Goal: Information Seeking & Learning: Check status

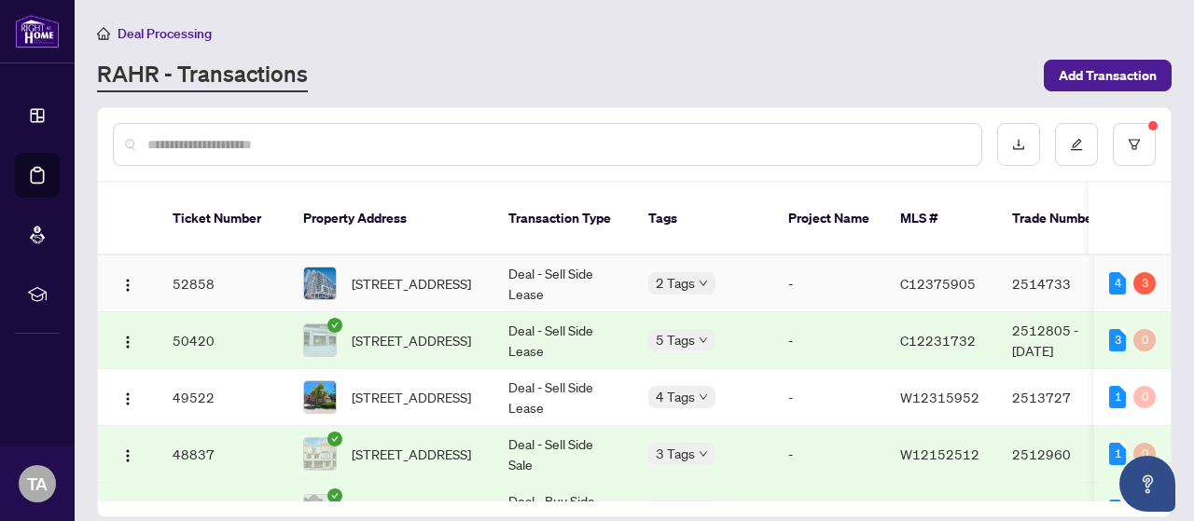
click at [407, 273] on span "[STREET_ADDRESS]" at bounding box center [411, 283] width 119 height 21
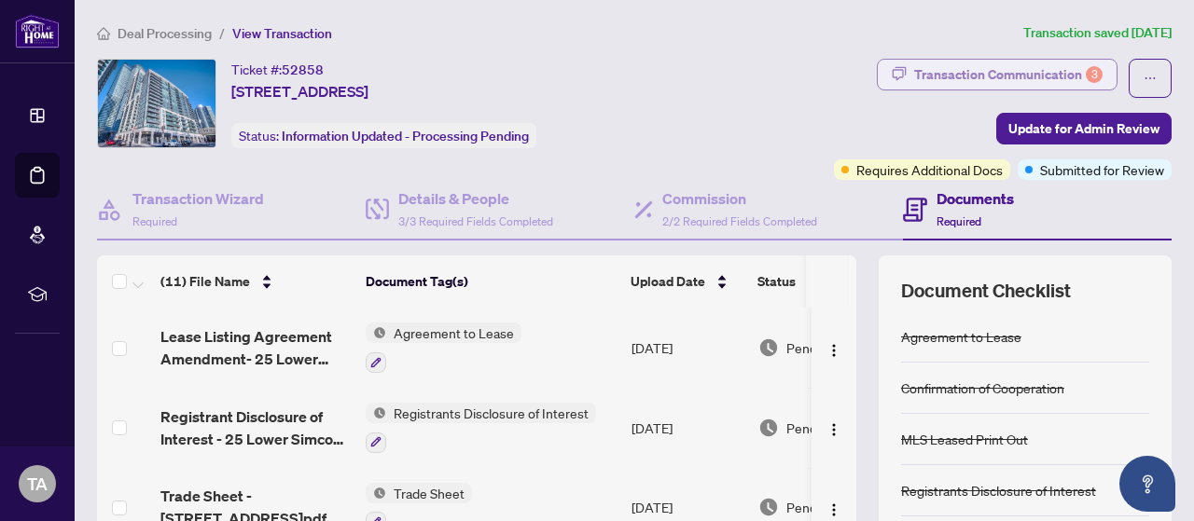
click at [995, 72] on div "Transaction Communication 3" at bounding box center [1008, 75] width 188 height 30
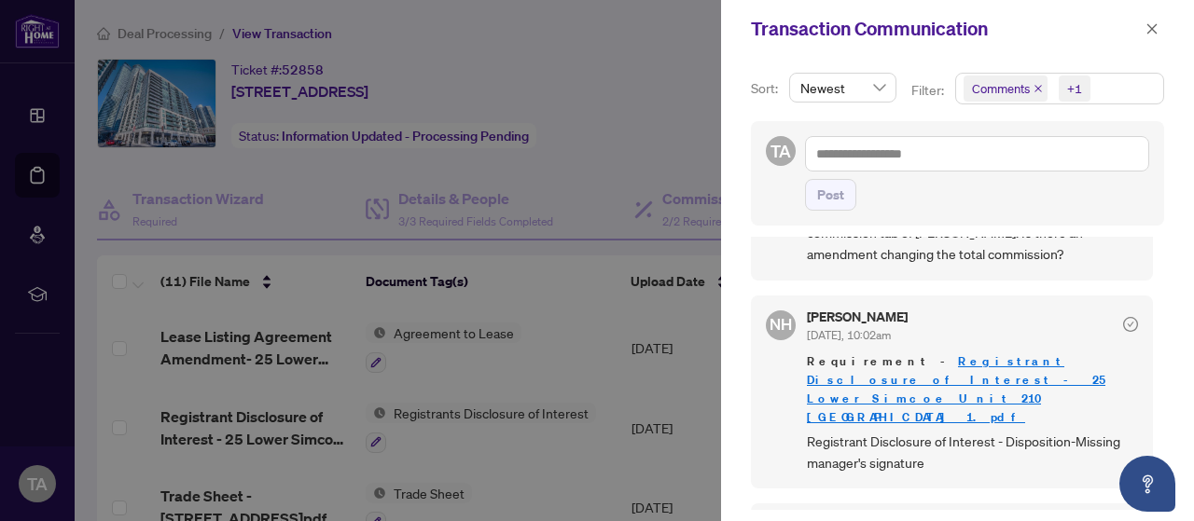
scroll to position [839, 0]
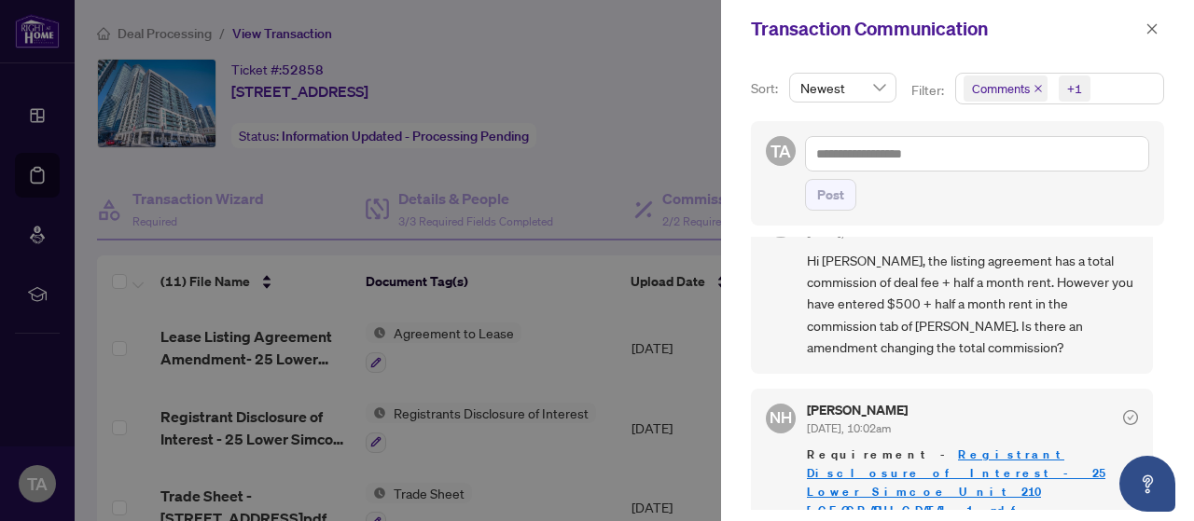
click at [1144, 23] on button "button" at bounding box center [1152, 29] width 24 height 22
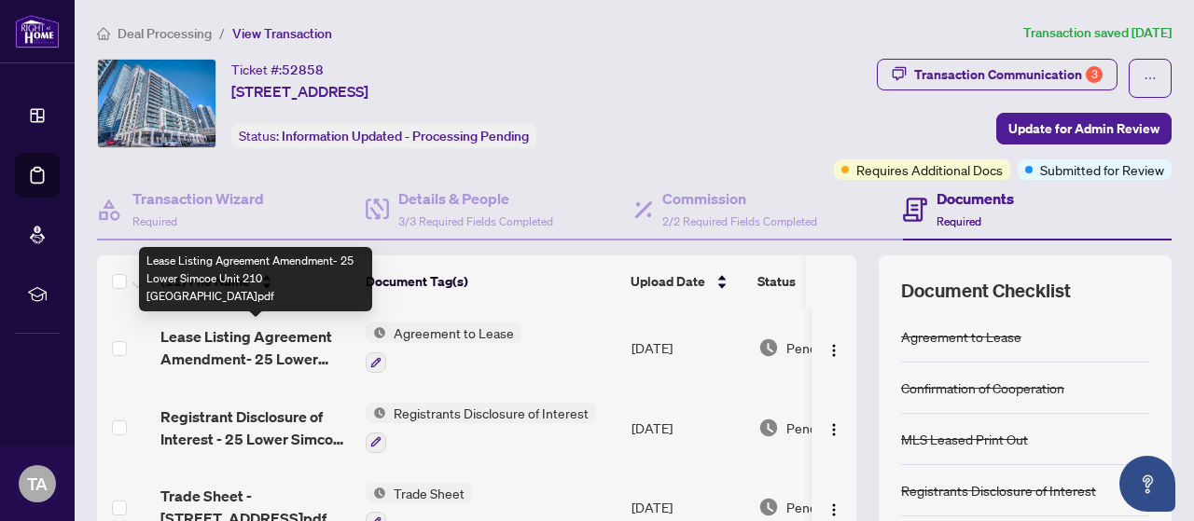
click at [263, 339] on span "Lease Listing Agreement Amendment- 25 Lower Simcoe Unit 210 [GEOGRAPHIC_DATA]pdf" at bounding box center [255, 347] width 190 height 45
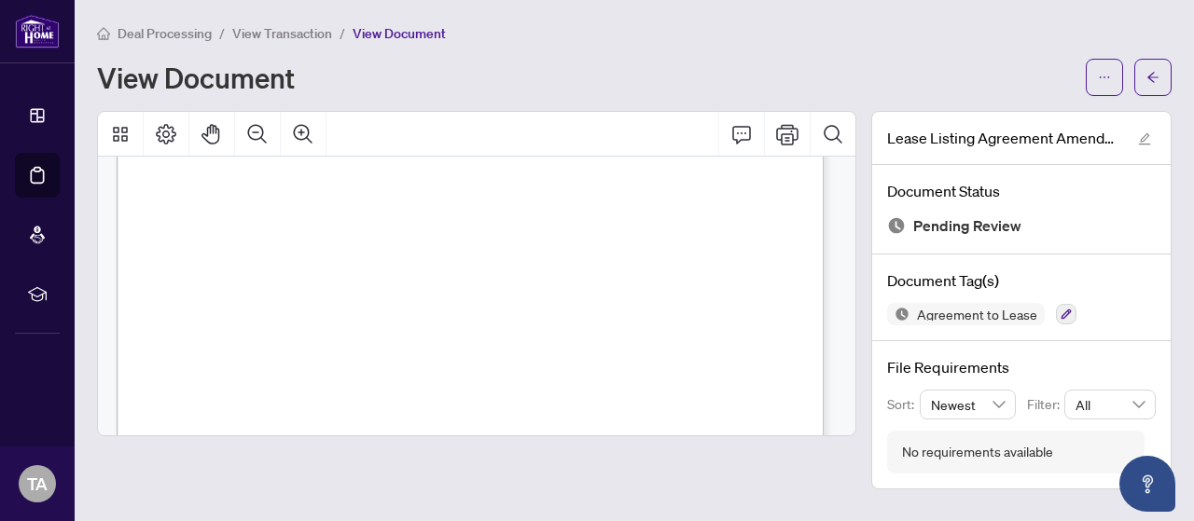
scroll to position [466, 0]
click at [1160, 86] on button "button" at bounding box center [1152, 77] width 37 height 37
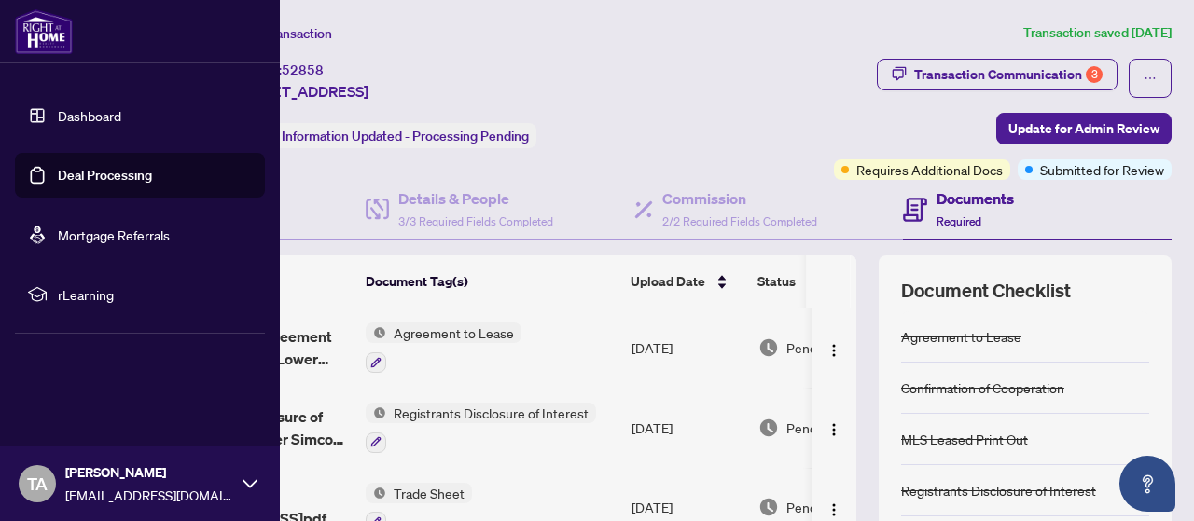
click at [58, 167] on link "Deal Processing" at bounding box center [105, 175] width 94 height 17
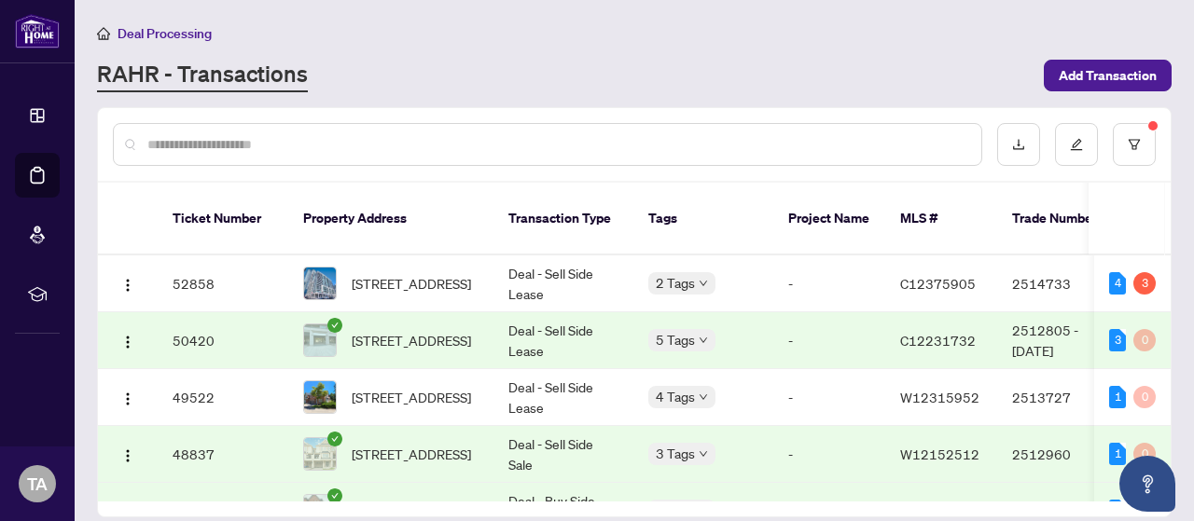
scroll to position [93, 0]
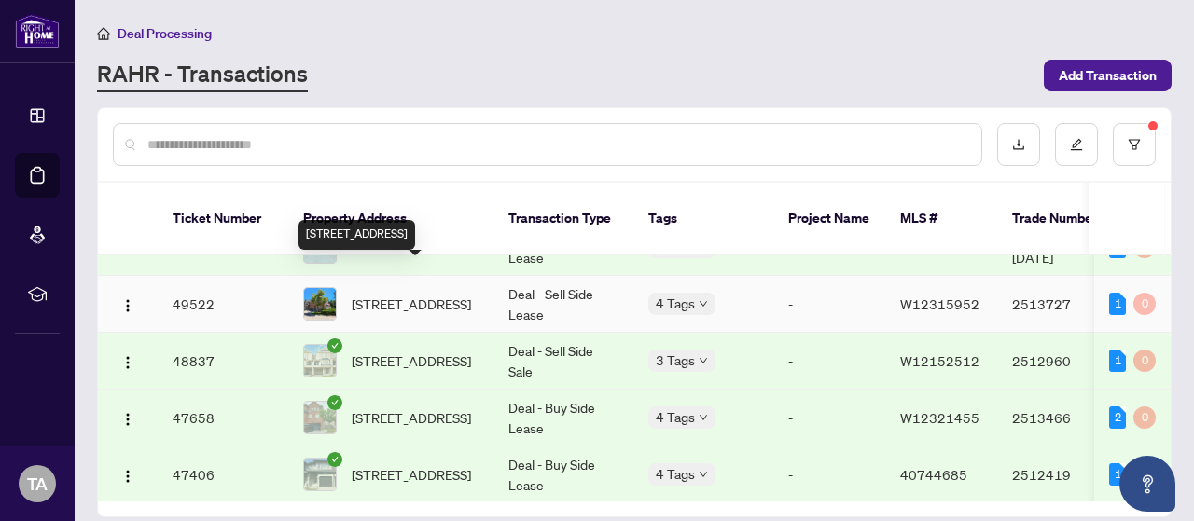
click at [455, 294] on span "[STREET_ADDRESS]" at bounding box center [411, 304] width 119 height 21
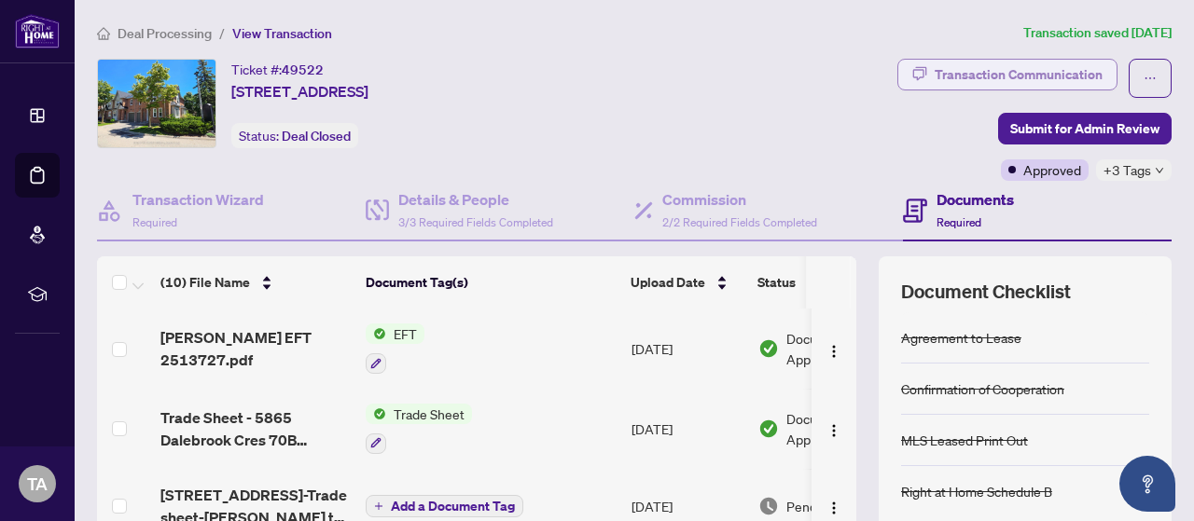
click at [947, 68] on div "Transaction Communication" at bounding box center [1018, 75] width 168 height 30
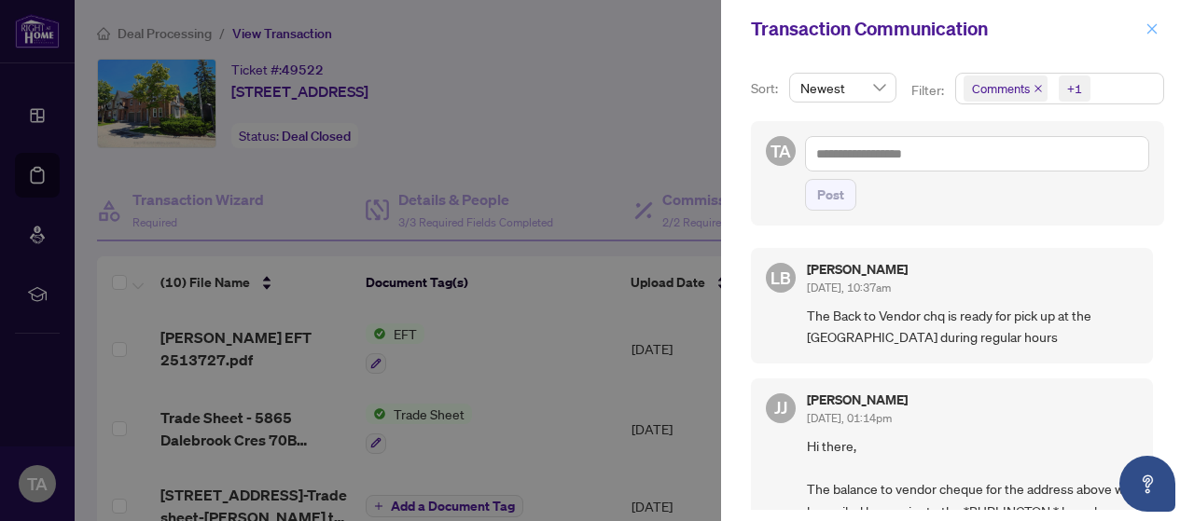
click at [1149, 25] on icon "close" at bounding box center [1151, 28] width 13 height 13
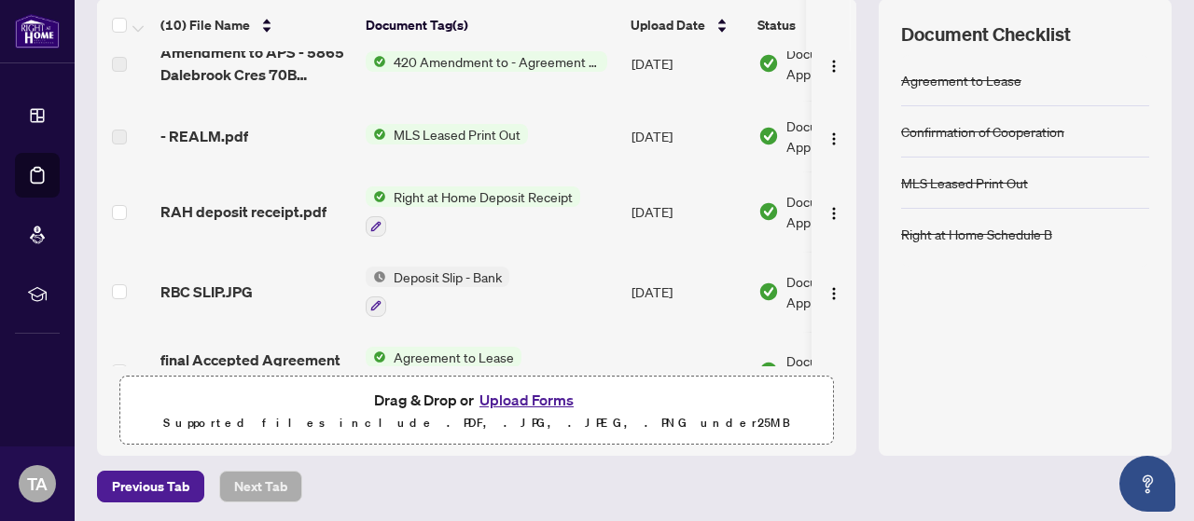
scroll to position [187, 0]
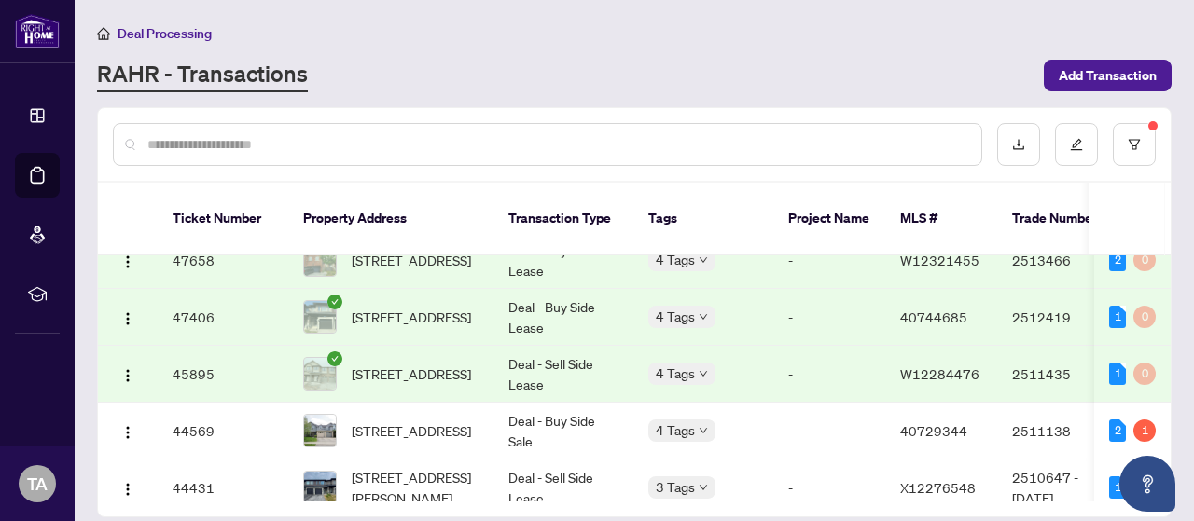
scroll to position [280, 0]
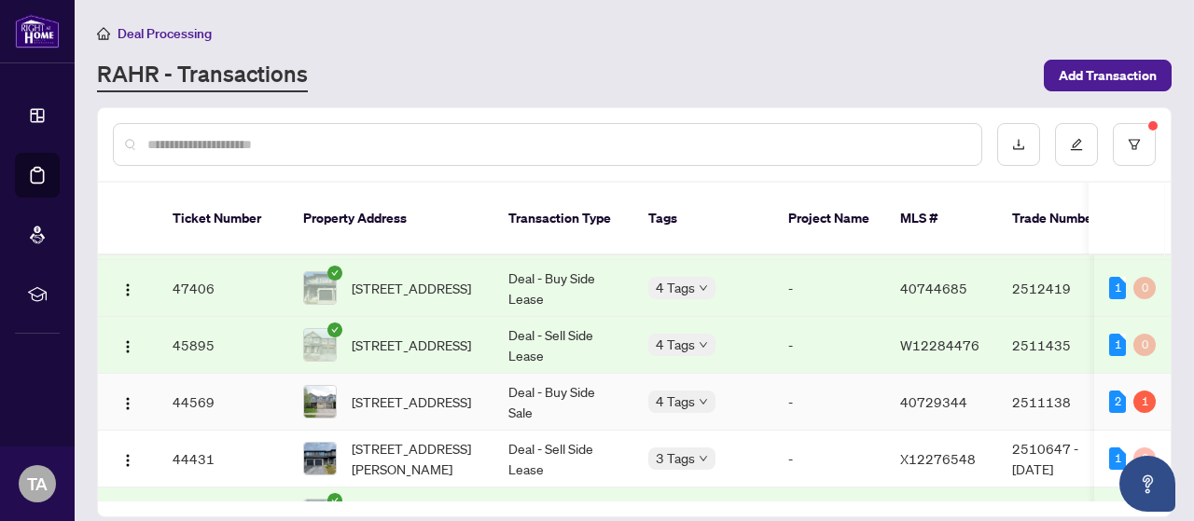
click at [816, 374] on td "-" at bounding box center [829, 402] width 112 height 57
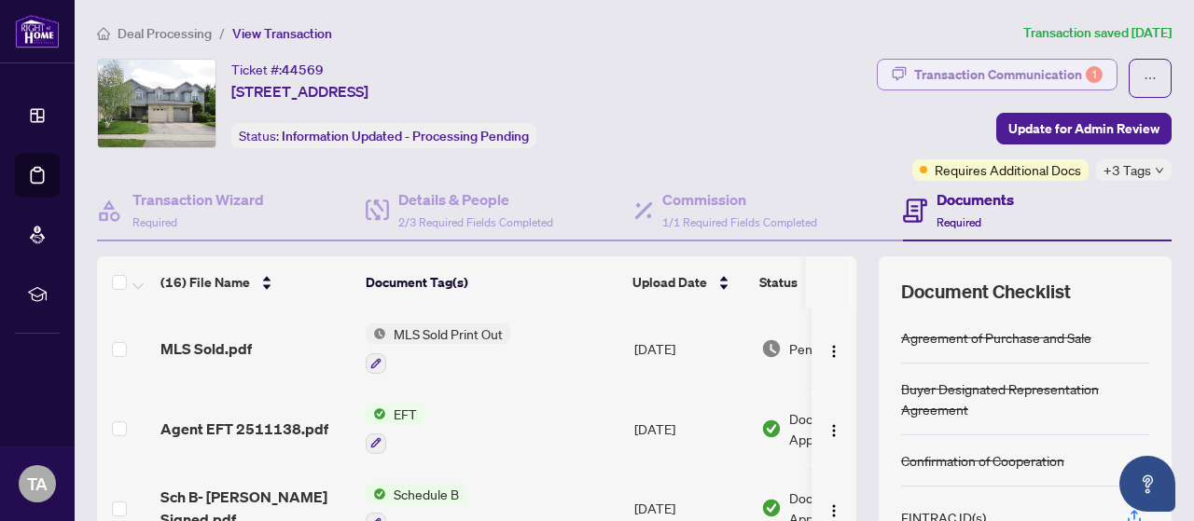
click at [977, 77] on div "Transaction Communication 1" at bounding box center [1008, 75] width 188 height 30
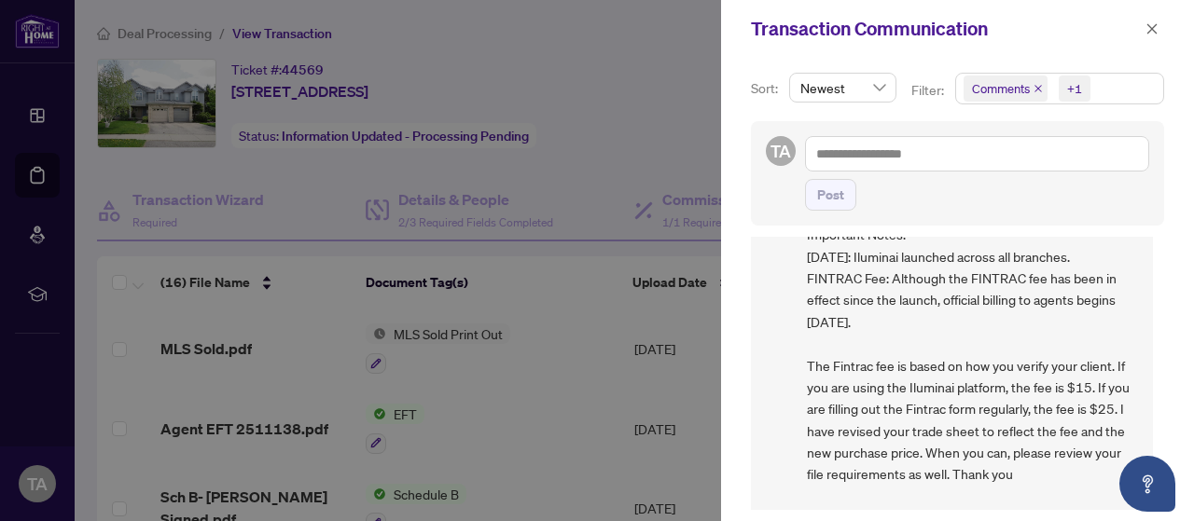
scroll to position [187, 0]
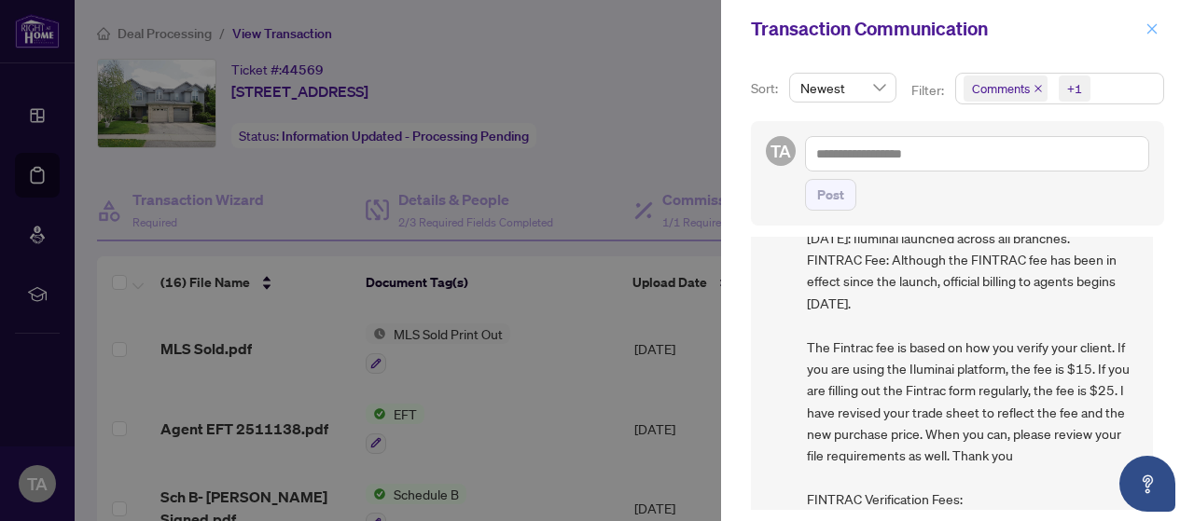
click at [1158, 25] on icon "close" at bounding box center [1151, 28] width 13 height 13
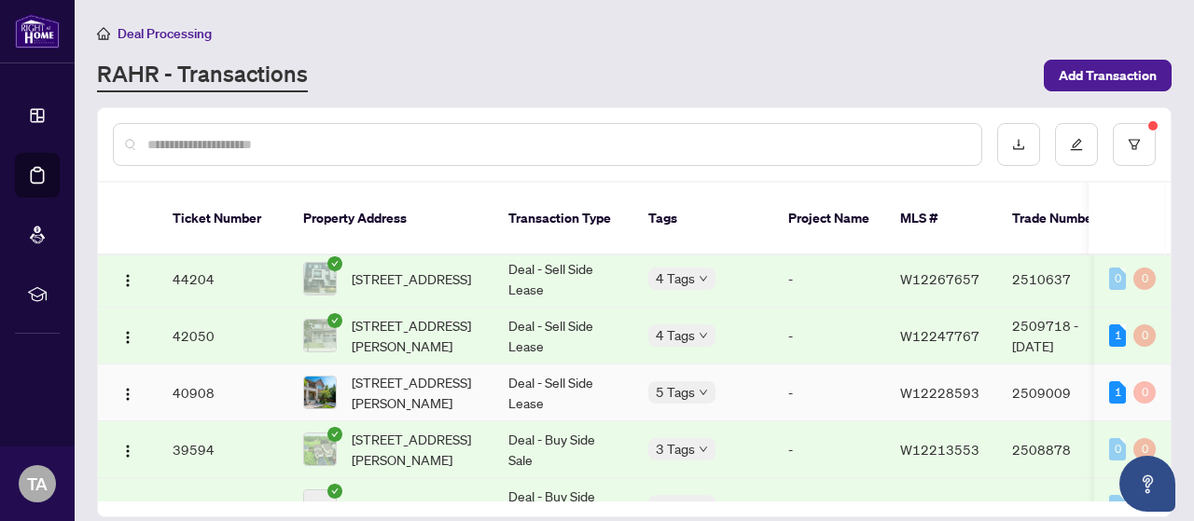
scroll to position [560, 0]
